Goal: Task Accomplishment & Management: Use online tool/utility

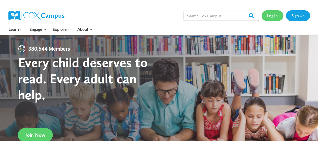
click at [277, 16] on link "Log In" at bounding box center [273, 15] width 22 height 10
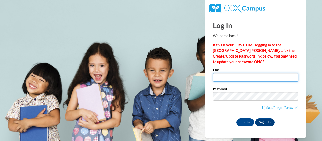
click at [243, 78] on input "Email" at bounding box center [256, 77] width 86 height 9
type input "missmika34@yahoo.com"
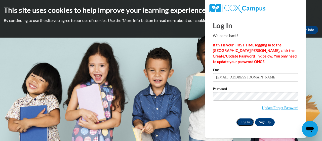
click at [246, 122] on input "Log In" at bounding box center [246, 122] width 18 height 8
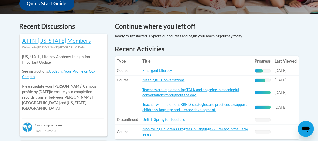
scroll to position [202, 0]
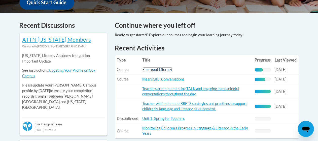
click at [156, 70] on link "Emergent Literacy" at bounding box center [158, 69] width 30 height 4
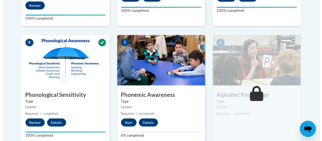
scroll to position [262, 0]
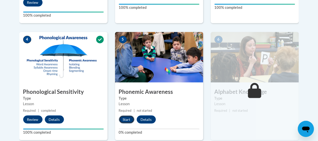
click at [127, 120] on button "Start" at bounding box center [127, 119] width 16 height 8
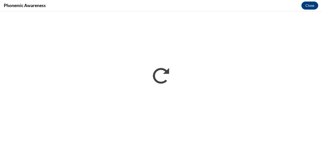
scroll to position [0, 0]
